Goal: Navigation & Orientation: Find specific page/section

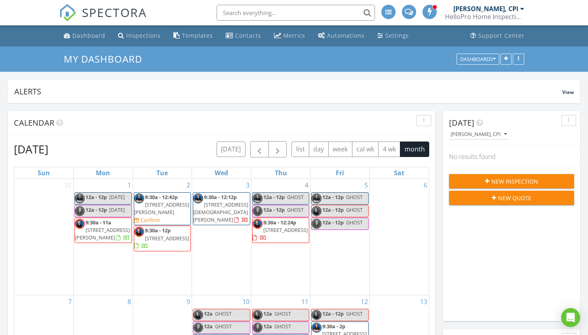
scroll to position [1050, 601]
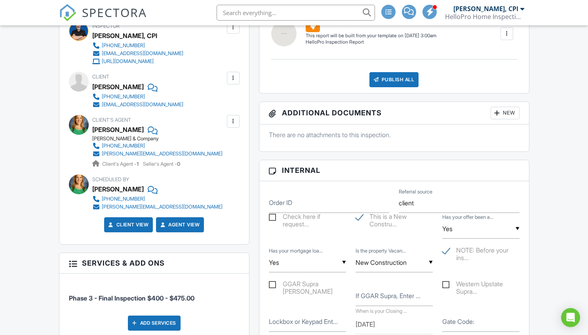
scroll to position [317, 0]
click at [544, 12] on nav "SPECTORA James Andrews, CPI HelloPro Home Inspections LLC Role: Inspector Chang…" at bounding box center [294, 12] width 588 height 25
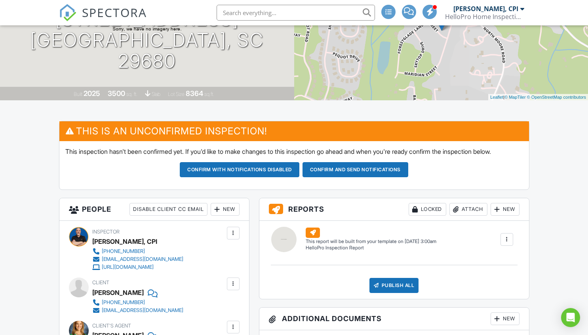
scroll to position [158, 0]
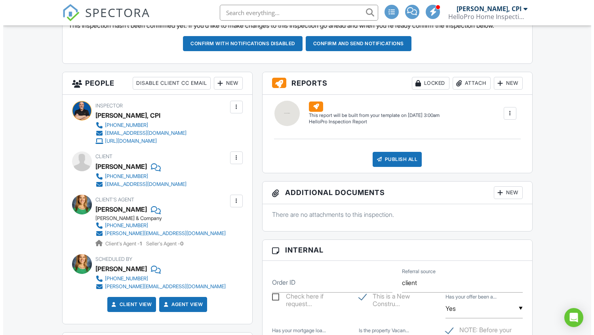
scroll to position [238, 0]
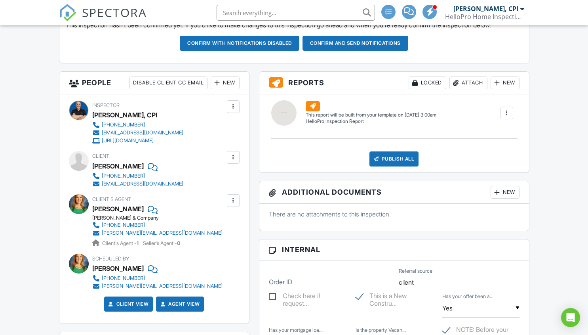
click at [234, 200] on div at bounding box center [233, 201] width 8 height 8
click at [220, 224] on li "Edit" at bounding box center [215, 225] width 40 height 20
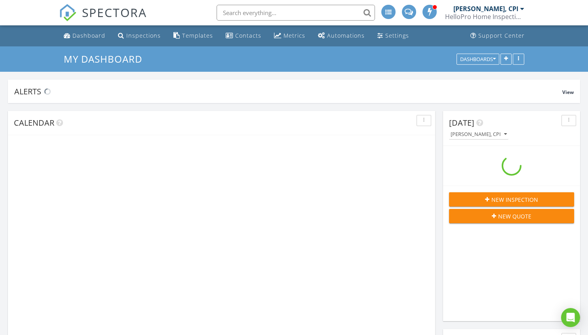
scroll to position [1050, 601]
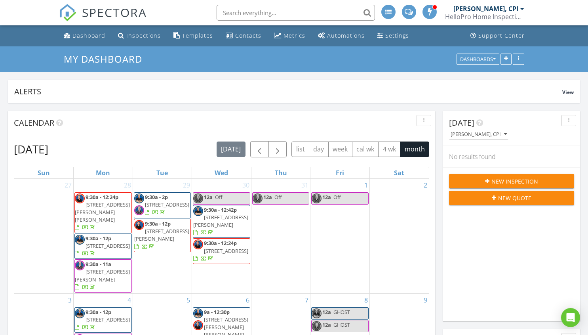
click at [288, 37] on div "Metrics" at bounding box center [295, 36] width 22 height 8
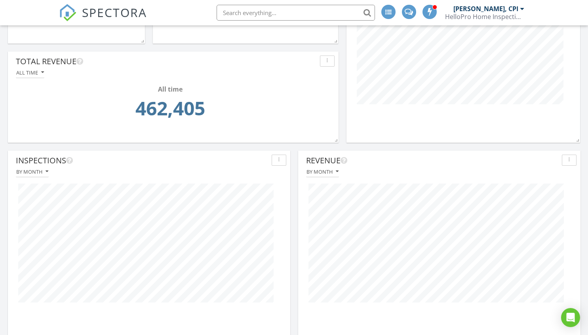
scroll to position [158, 0]
click at [41, 73] on icon "button" at bounding box center [42, 73] width 3 height 6
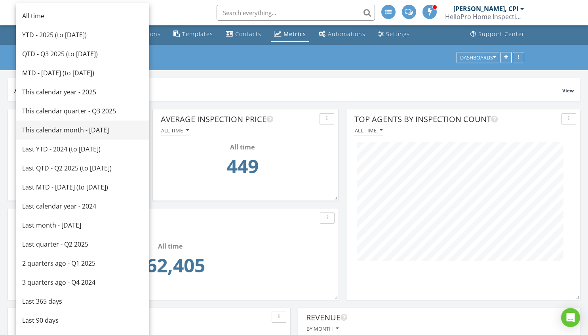
scroll to position [0, 0]
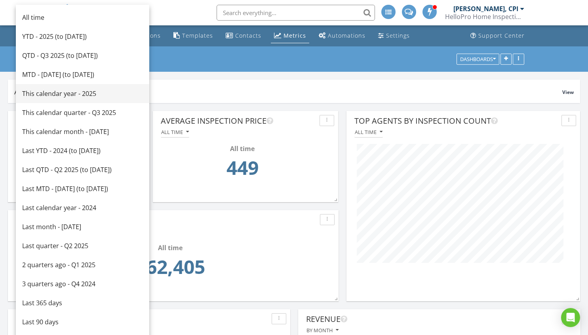
click at [62, 91] on div "This calendar year - 2025" at bounding box center [82, 94] width 121 height 10
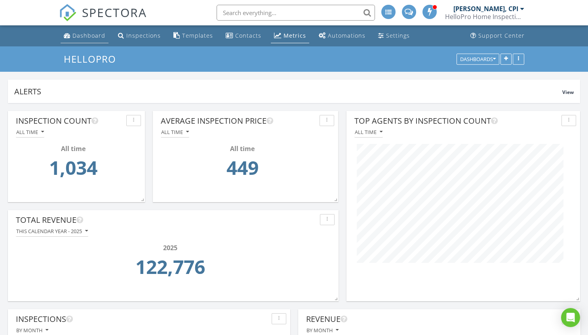
click at [92, 37] on div "Dashboard" at bounding box center [89, 36] width 33 height 8
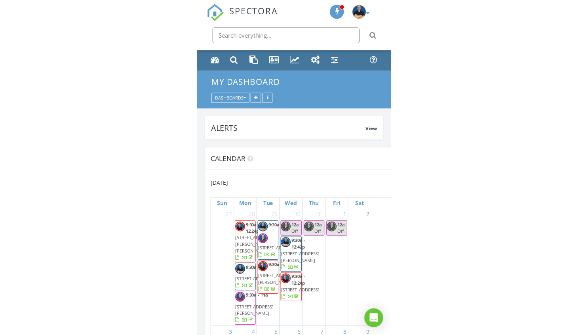
scroll to position [1050, 601]
